Goal: Information Seeking & Learning: Learn about a topic

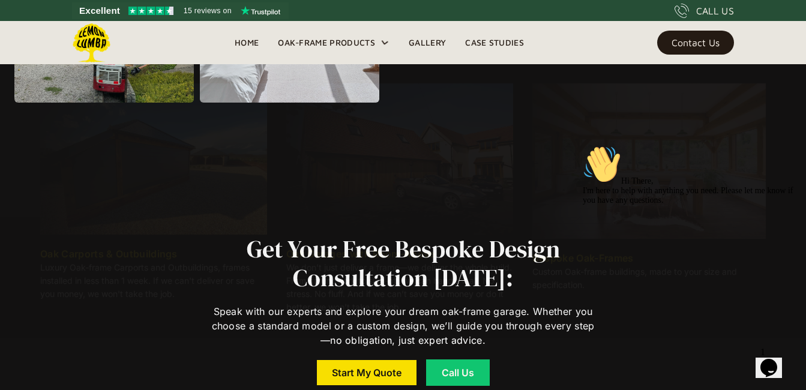
scroll to position [1654, 0]
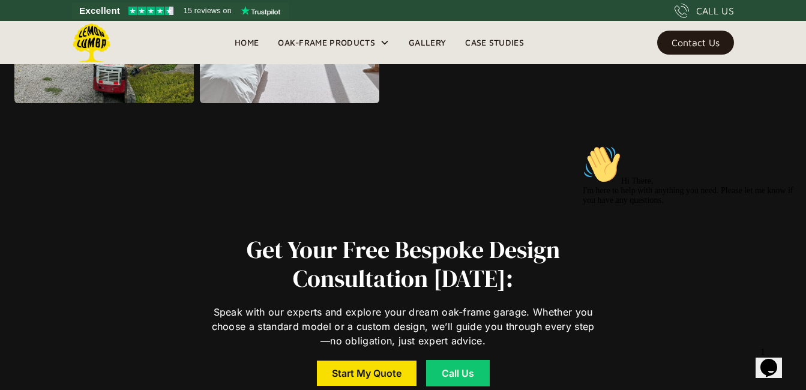
click at [424, 43] on link "Gallery" at bounding box center [427, 43] width 56 height 18
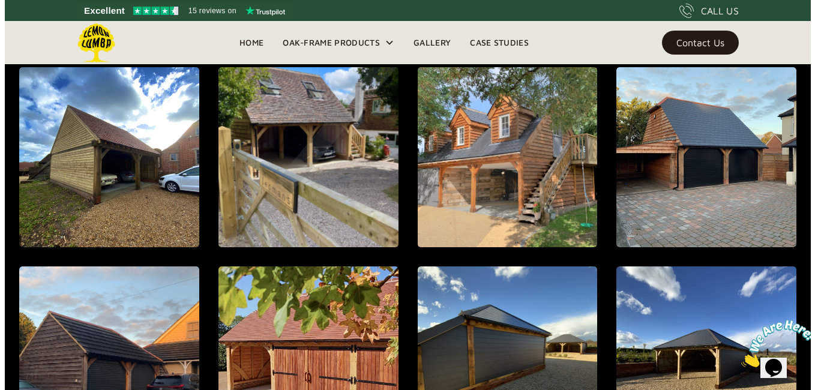
scroll to position [1008, 0]
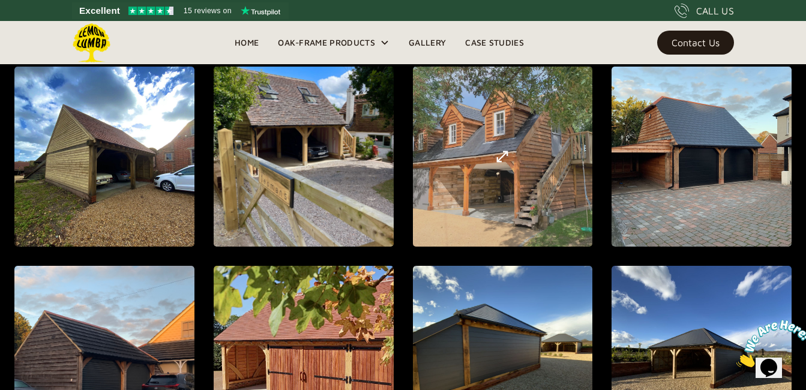
click at [496, 155] on img "open lightbox" at bounding box center [502, 156] width 14 height 14
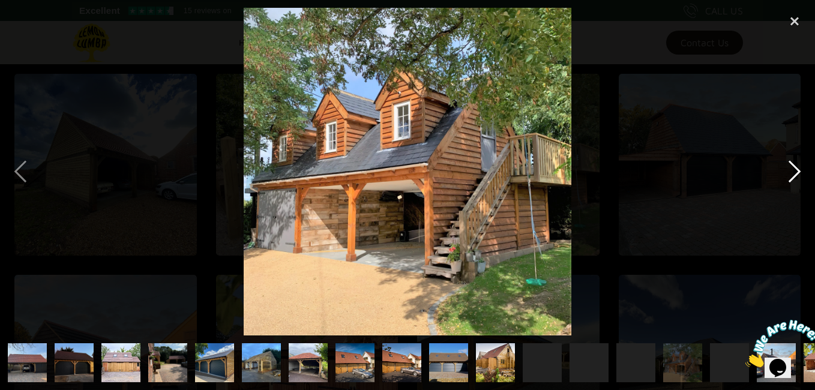
click at [805, 173] on div "next image" at bounding box center [794, 172] width 41 height 328
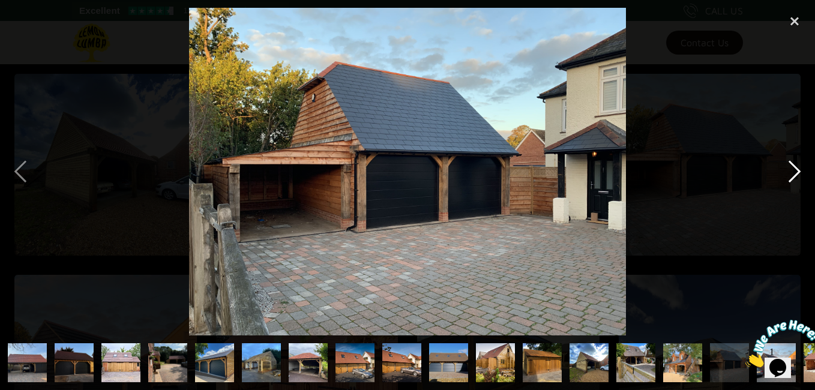
click at [805, 173] on div "next image" at bounding box center [794, 172] width 41 height 328
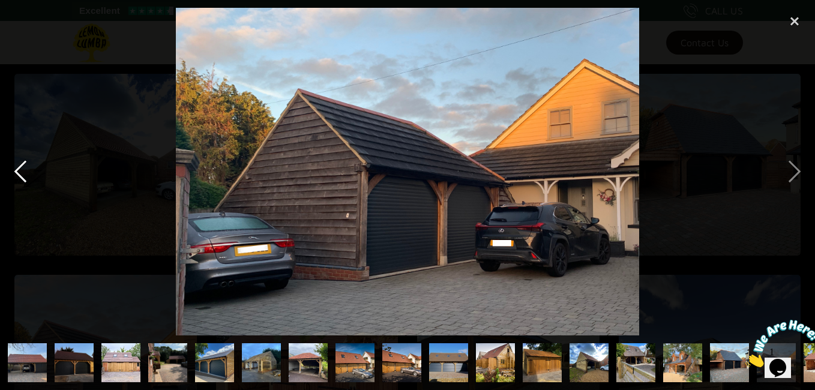
click at [12, 170] on div "previous image" at bounding box center [20, 172] width 41 height 328
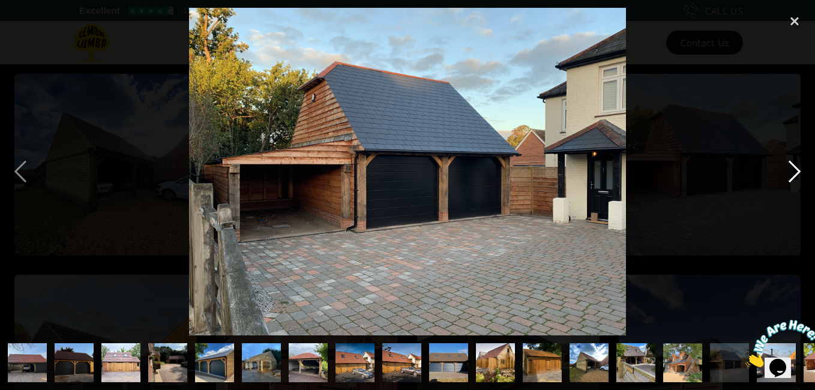
click at [795, 180] on div "next image" at bounding box center [794, 172] width 41 height 328
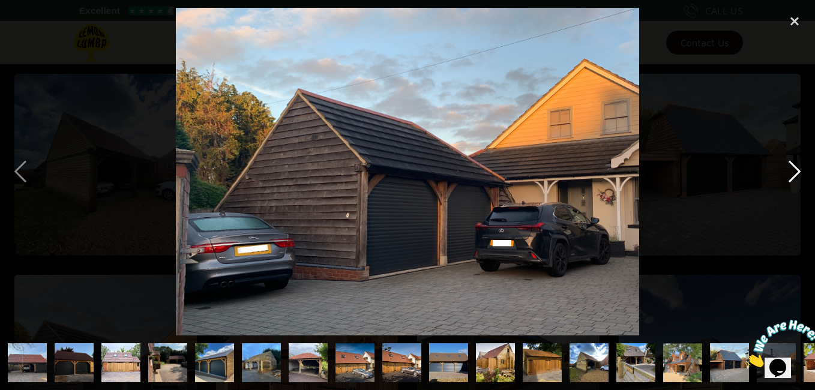
click at [795, 180] on div "next image" at bounding box center [794, 172] width 41 height 328
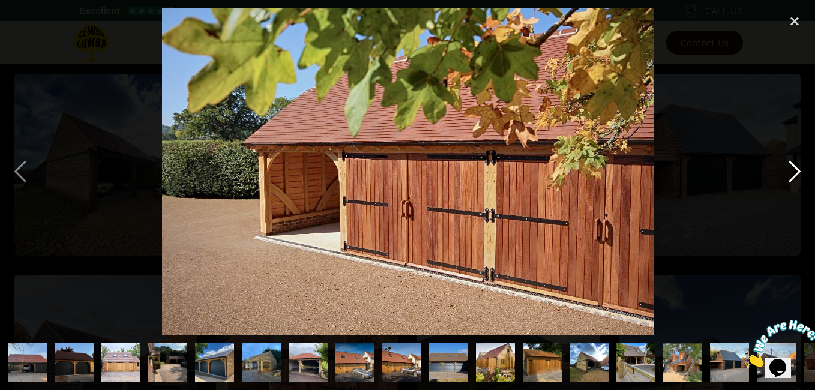
scroll to position [0, 223]
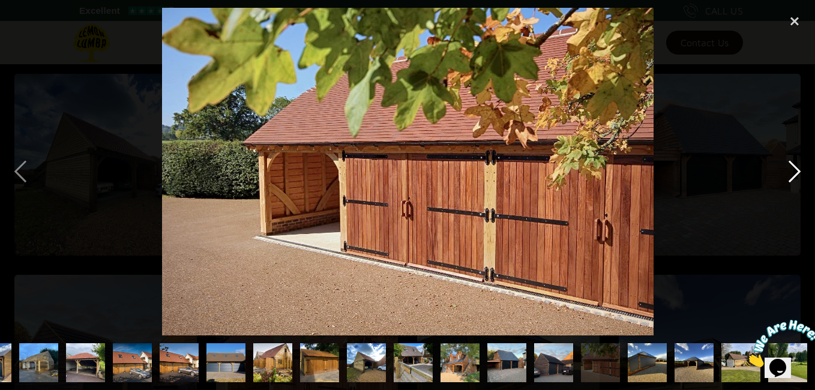
click at [797, 173] on div "next image" at bounding box center [794, 172] width 41 height 328
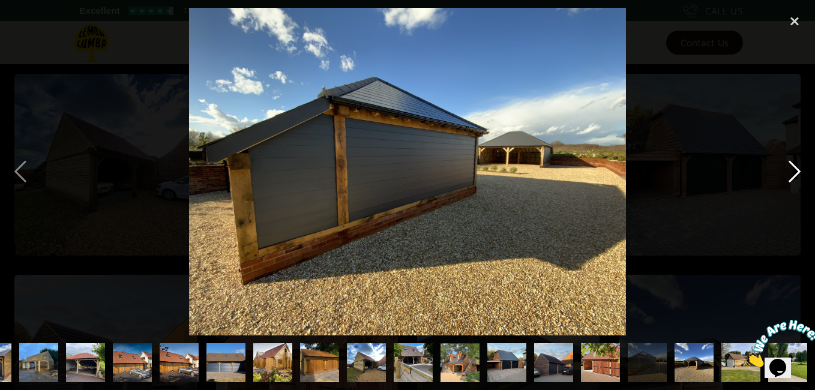
click at [797, 173] on div "next image" at bounding box center [794, 172] width 41 height 328
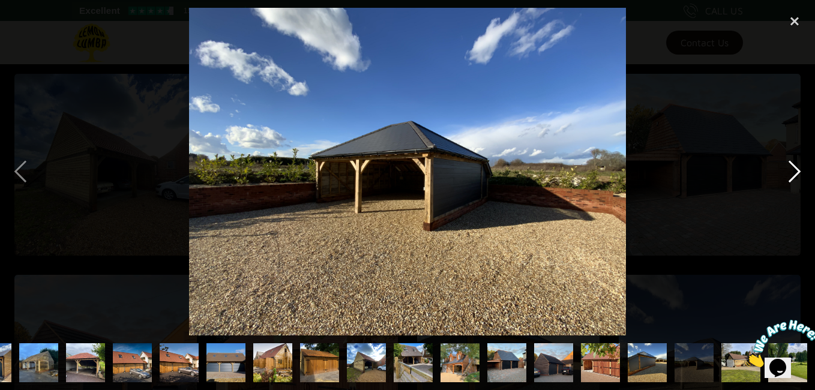
click at [797, 173] on div "next image" at bounding box center [794, 172] width 41 height 328
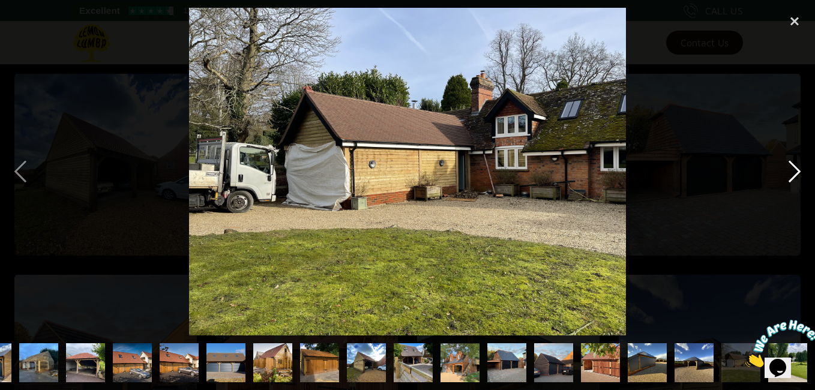
click at [797, 173] on div "next image" at bounding box center [794, 172] width 41 height 328
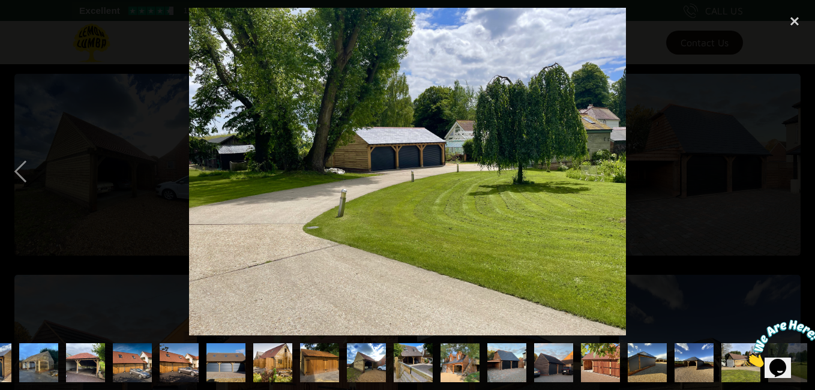
click at [797, 173] on div "next image" at bounding box center [794, 172] width 41 height 328
click at [791, 23] on div "close lightbox" at bounding box center [794, 21] width 41 height 26
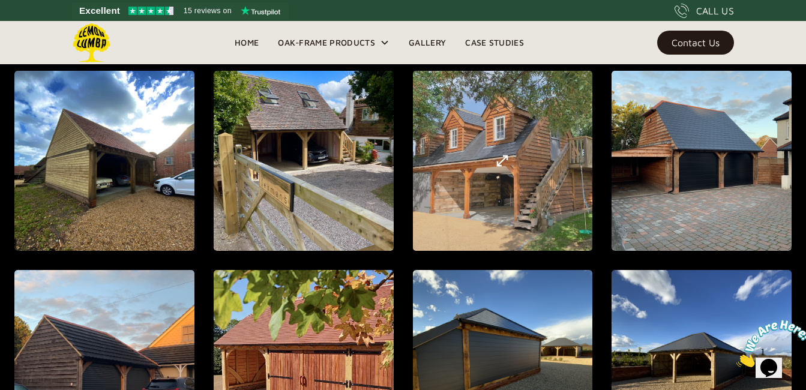
scroll to position [0, 0]
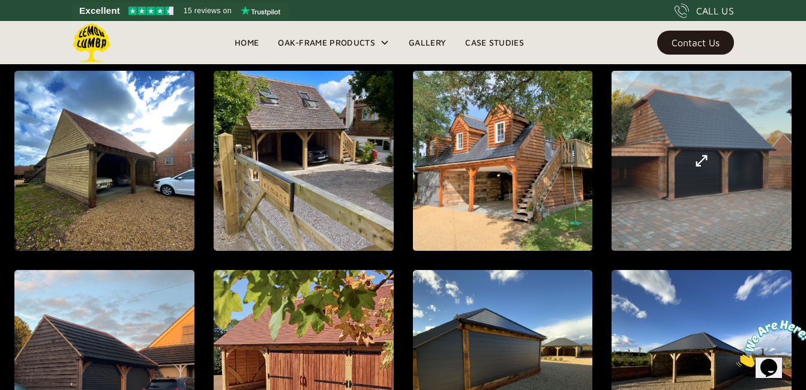
click at [735, 134] on div "open lightbox" at bounding box center [701, 161] width 506 height 547
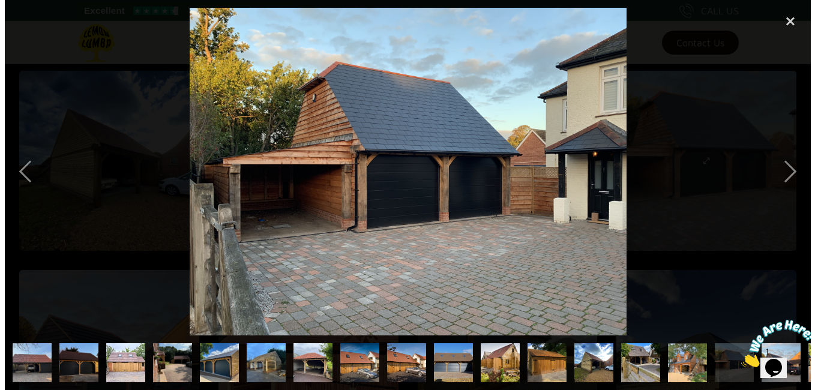
scroll to position [1008, 0]
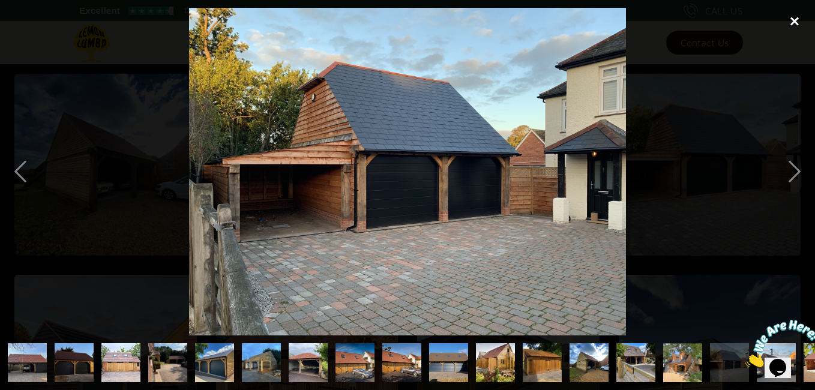
click at [794, 19] on div "close lightbox" at bounding box center [794, 21] width 41 height 26
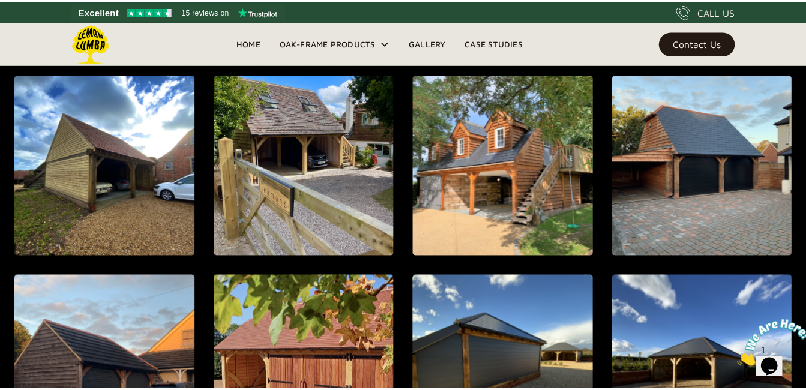
scroll to position [1004, 0]
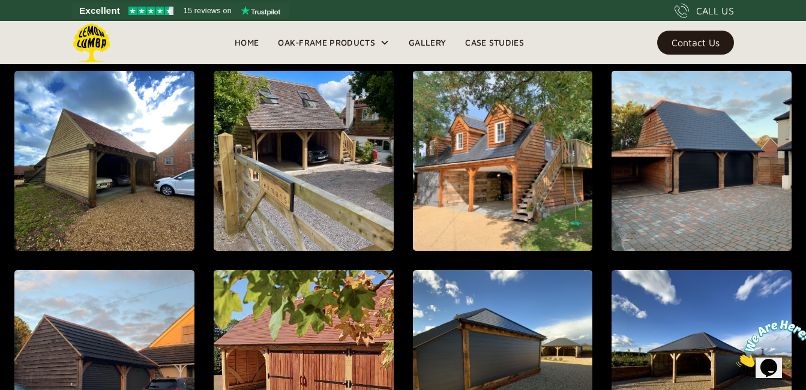
click at [516, 49] on link "Case Studies" at bounding box center [495, 43] width 78 height 18
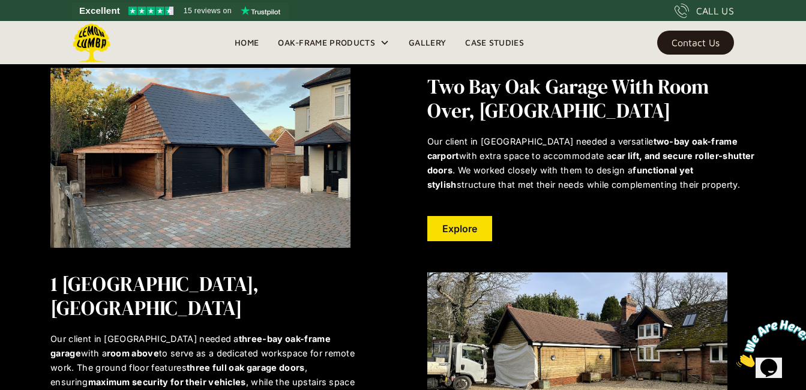
scroll to position [126, 0]
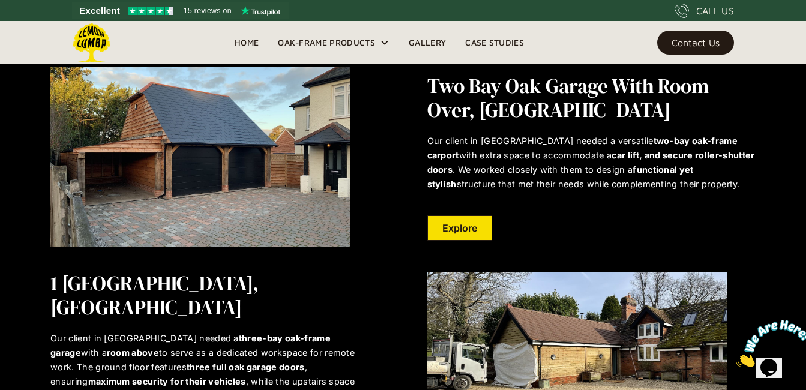
click at [462, 226] on link "Explore" at bounding box center [459, 227] width 65 height 25
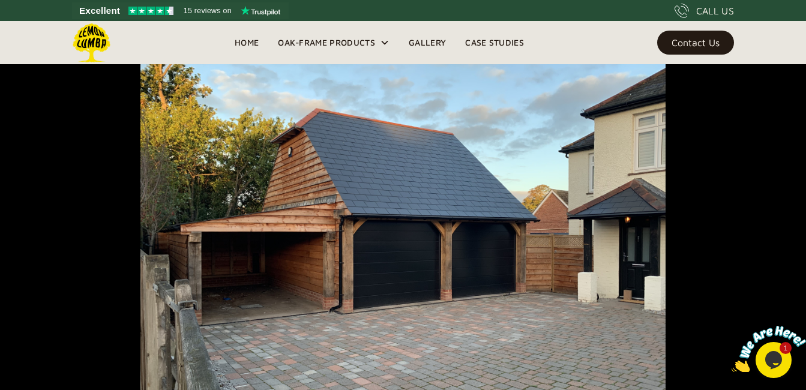
scroll to position [210, 0]
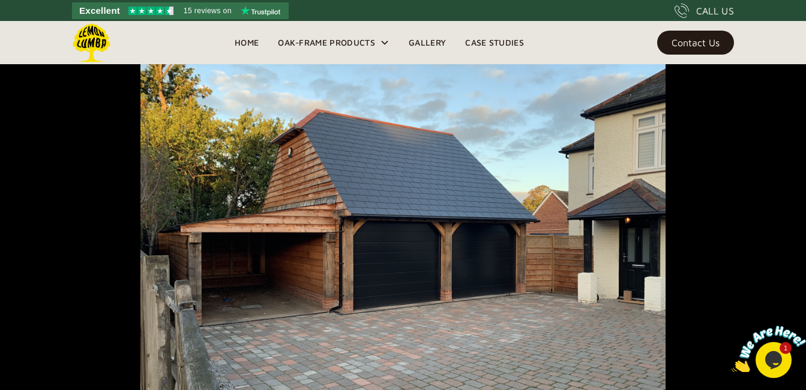
click at [199, 6] on span "15 reviews on" at bounding box center [208, 11] width 48 height 14
